Goal: Information Seeking & Learning: Learn about a topic

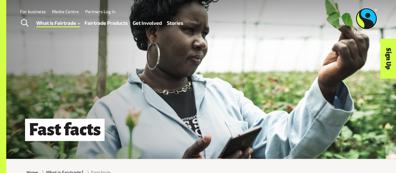
click at [109, 22] on link "Fairtrade Products" at bounding box center [106, 22] width 43 height 9
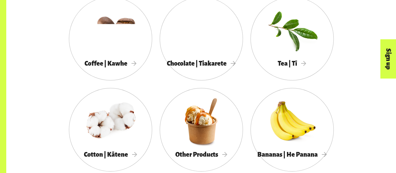
scroll to position [355, 0]
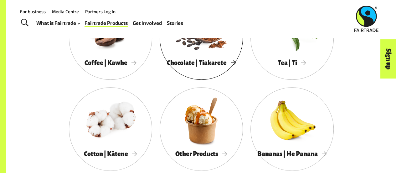
click at [212, 54] on div at bounding box center [201, 29] width 83 height 54
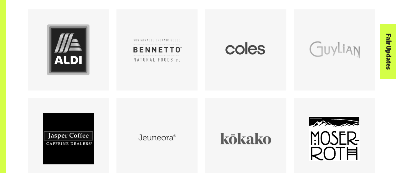
scroll to position [371, 0]
